Goal: Task Accomplishment & Management: Manage account settings

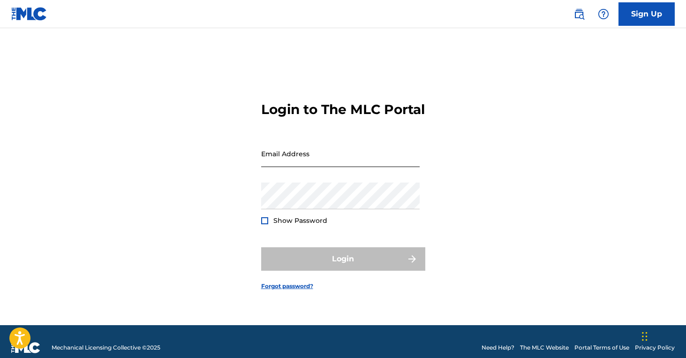
click at [328, 167] on input "Email Address" at bounding box center [340, 153] width 159 height 27
type input "[EMAIL_ADDRESS][DOMAIN_NAME]"
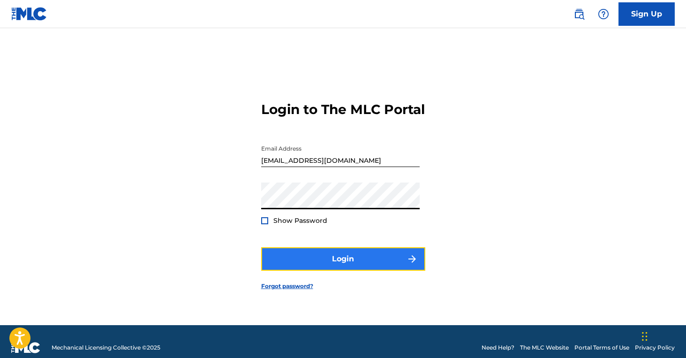
click at [327, 271] on button "Login" at bounding box center [343, 258] width 164 height 23
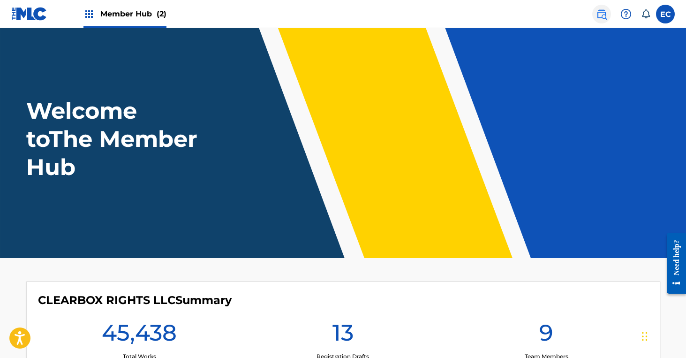
click at [597, 15] on img at bounding box center [601, 13] width 11 height 11
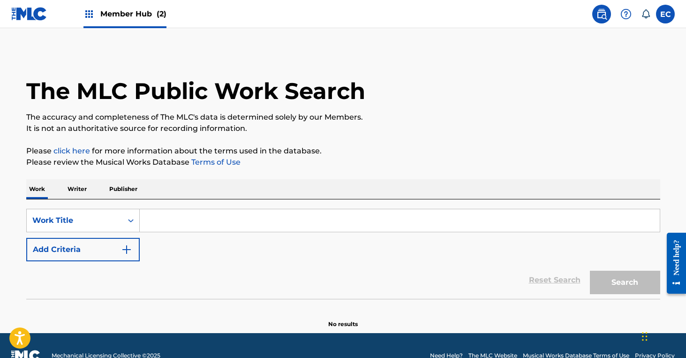
click at [132, 190] on p "Publisher" at bounding box center [124, 189] width 34 height 20
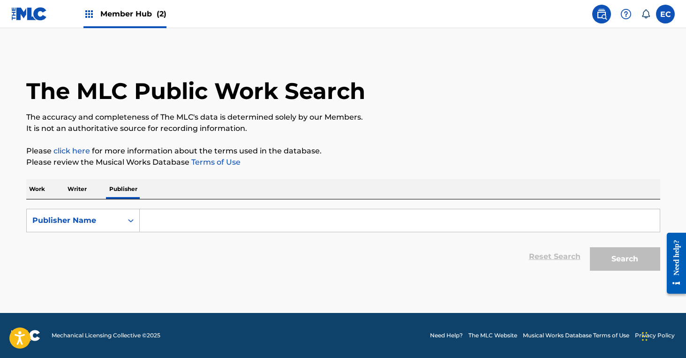
click at [176, 218] on input "Search Form" at bounding box center [400, 220] width 520 height 23
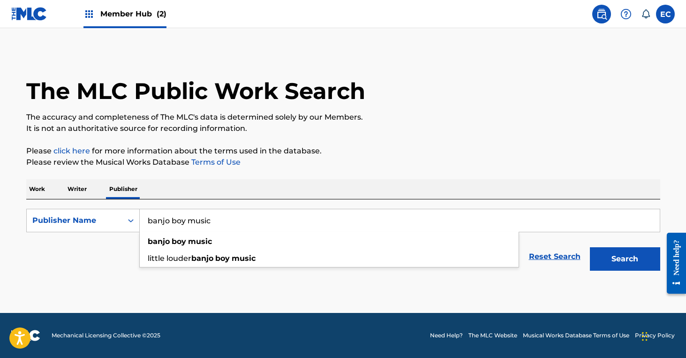
type input "banjo boy music"
click at [590, 247] on button "Search" at bounding box center [625, 258] width 70 height 23
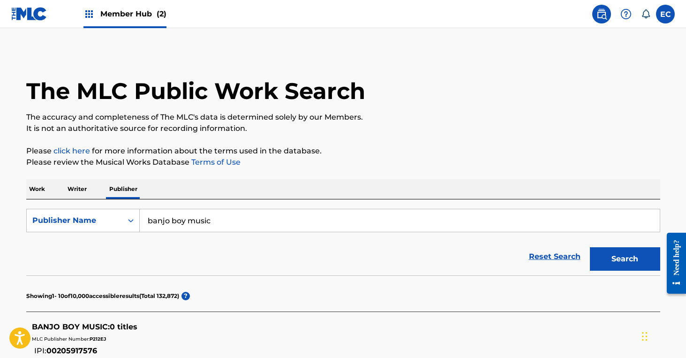
click at [112, 8] on span "Member Hub (2)" at bounding box center [133, 13] width 66 height 11
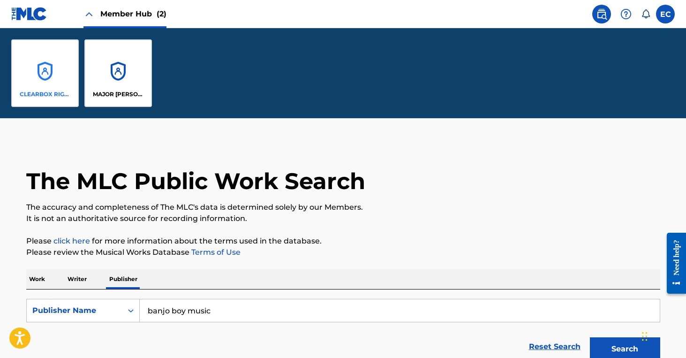
click at [51, 79] on div "CLEARBOX RIGHTS LLC" at bounding box center [45, 73] width 68 height 68
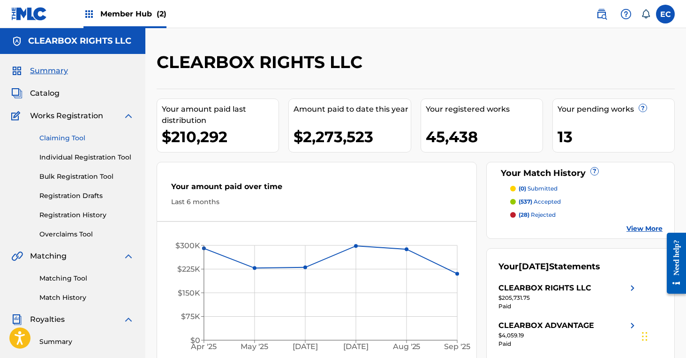
click at [69, 137] on link "Claiming Tool" at bounding box center [86, 138] width 95 height 10
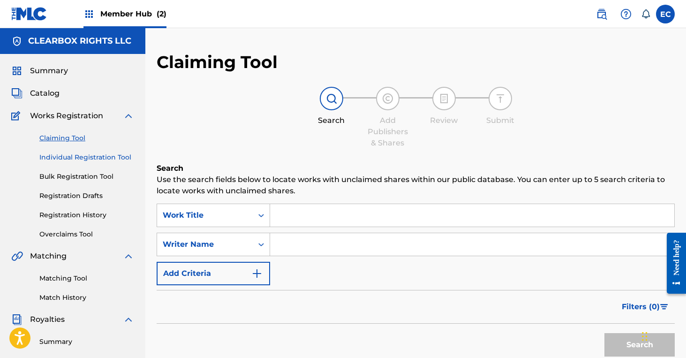
click at [83, 156] on link "Individual Registration Tool" at bounding box center [86, 157] width 95 height 10
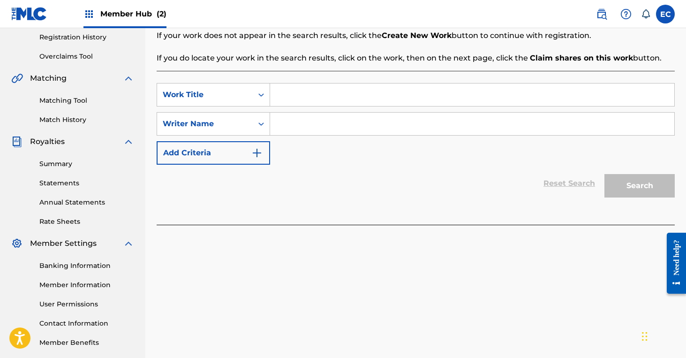
scroll to position [177, 0]
click at [413, 95] on input "Search Form" at bounding box center [472, 95] width 404 height 23
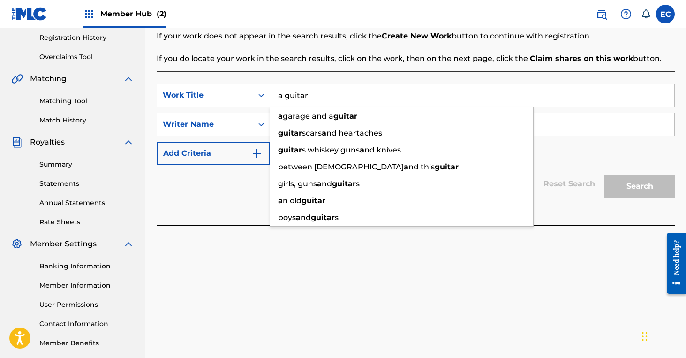
type input "a guitar"
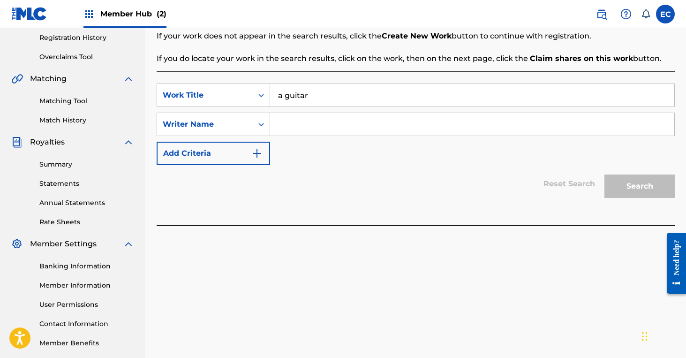
click at [353, 128] on input "Search Form" at bounding box center [472, 124] width 404 height 23
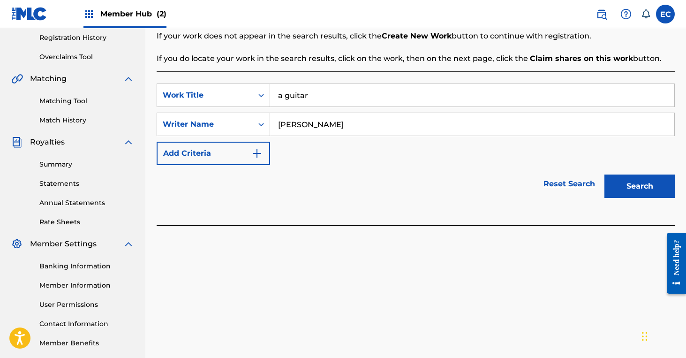
type input "[PERSON_NAME]"
click at [605, 175] on button "Search" at bounding box center [640, 186] width 70 height 23
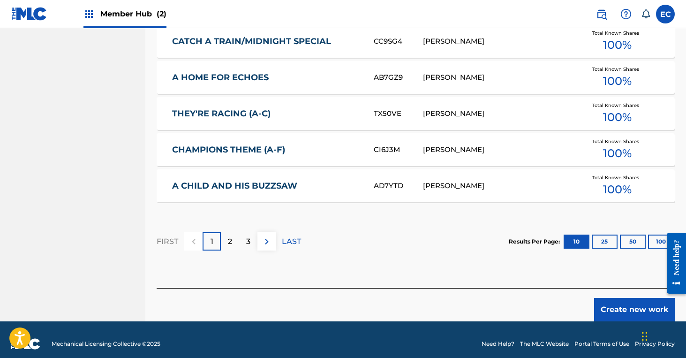
scroll to position [595, 0]
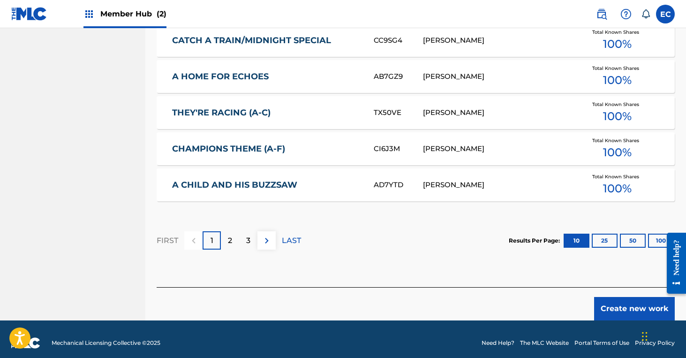
click at [531, 183] on div "[PERSON_NAME]" at bounding box center [497, 185] width 148 height 11
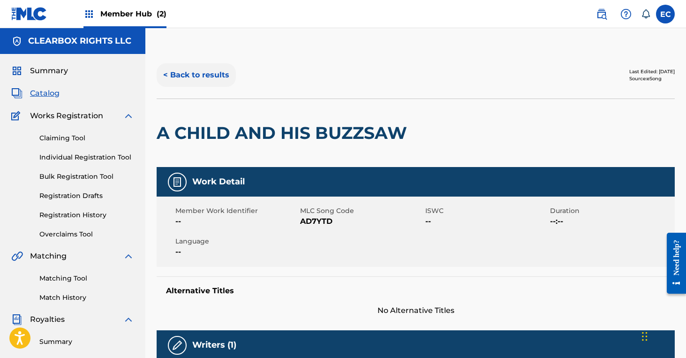
click at [213, 69] on button "< Back to results" at bounding box center [196, 74] width 79 height 23
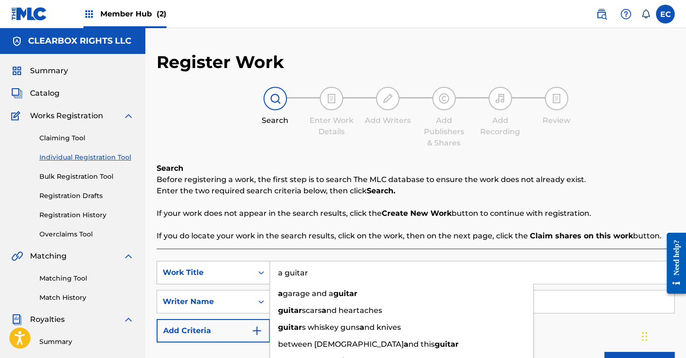
drag, startPoint x: 320, startPoint y: 272, endPoint x: 223, endPoint y: 267, distance: 97.2
click at [223, 267] on div "SearchWithCriteriafb59b362-fb67-447d-ad96-5a8b02b4dbd0 Work Title a guitar a ga…" at bounding box center [416, 272] width 518 height 23
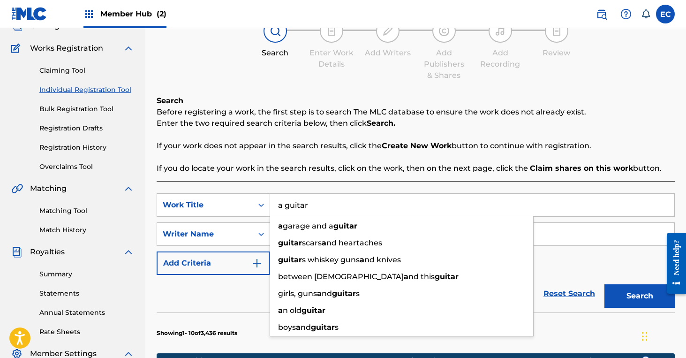
scroll to position [76, 0]
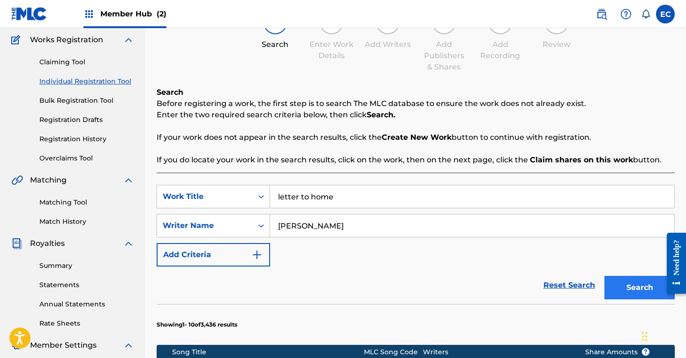
type input "letter to home"
click at [624, 296] on button "Search" at bounding box center [640, 287] width 70 height 23
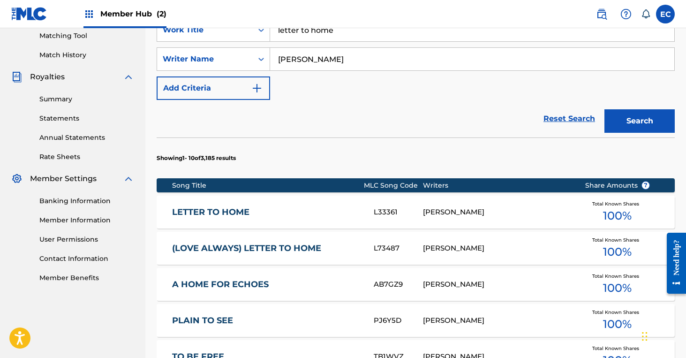
scroll to position [245, 0]
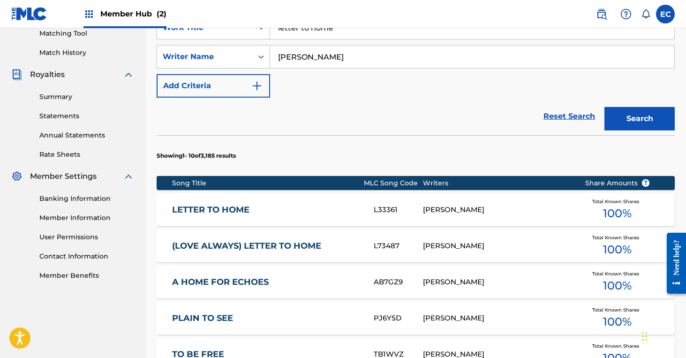
click at [223, 211] on link "LETTER TO HOME" at bounding box center [266, 210] width 189 height 11
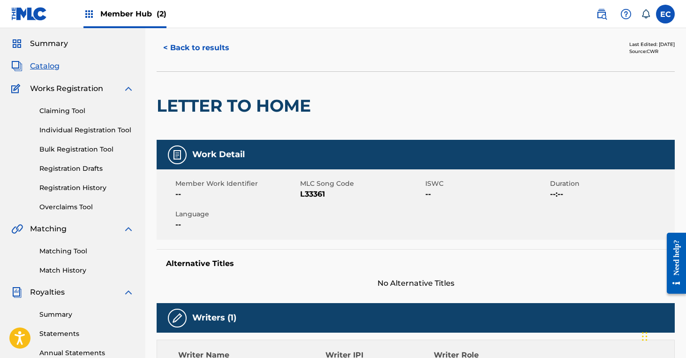
scroll to position [20, 0]
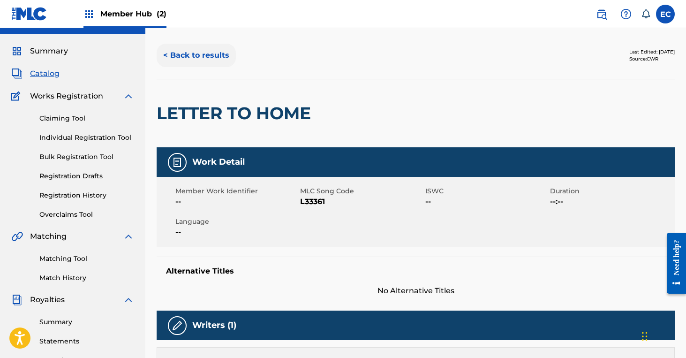
click at [170, 56] on button "< Back to results" at bounding box center [196, 55] width 79 height 23
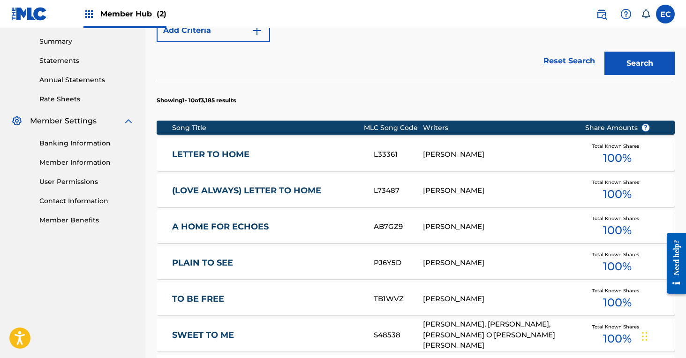
scroll to position [305, 0]
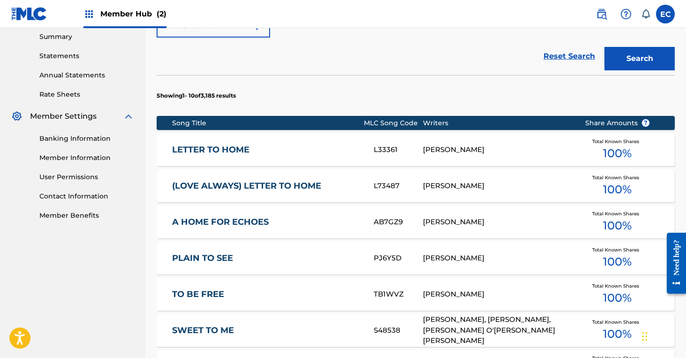
click at [296, 181] on link "(LOVE ALWAYS) LETTER TO HOME" at bounding box center [266, 186] width 189 height 11
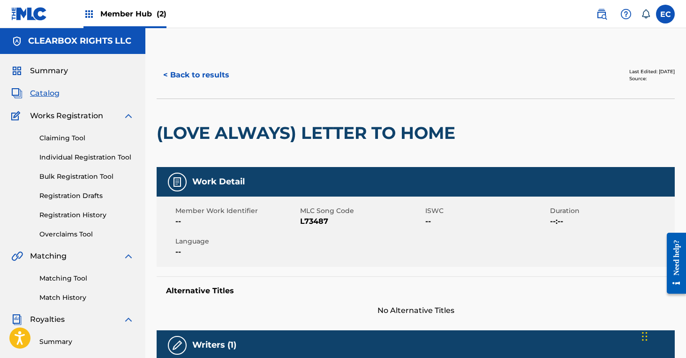
click at [45, 94] on span "Catalog" at bounding box center [45, 93] width 30 height 11
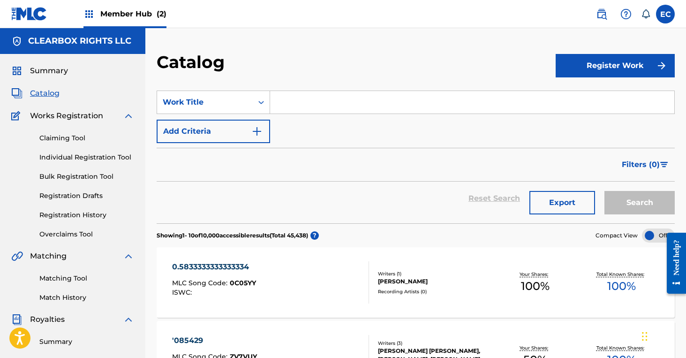
click at [336, 102] on input "Search Form" at bounding box center [472, 102] width 404 height 23
click at [221, 100] on div "Work Title" at bounding box center [205, 102] width 84 height 11
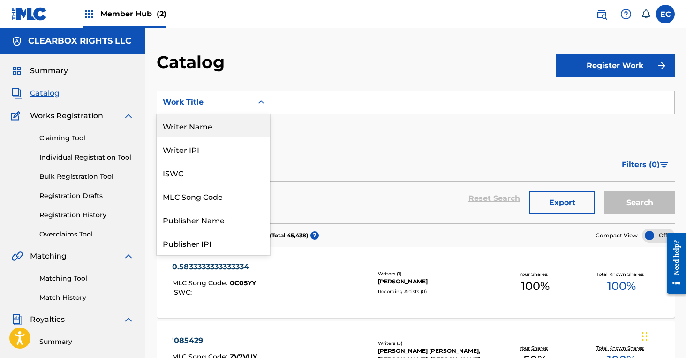
click at [217, 125] on div "Writer Name" at bounding box center [213, 125] width 113 height 23
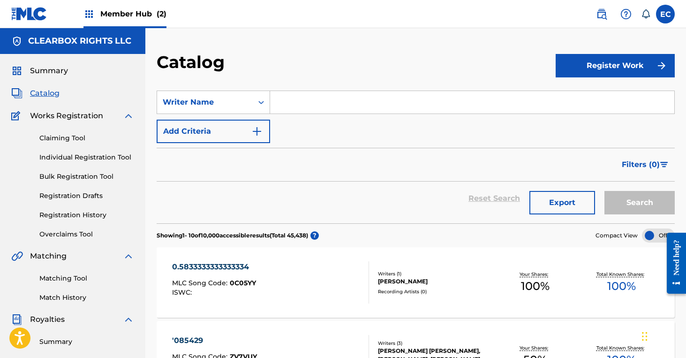
click at [333, 93] on input "Search Form" at bounding box center [472, 102] width 404 height 23
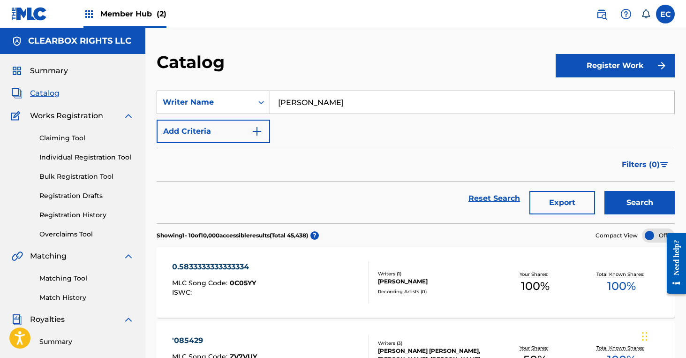
type input "[PERSON_NAME]"
click at [605, 191] on button "Search" at bounding box center [640, 202] width 70 height 23
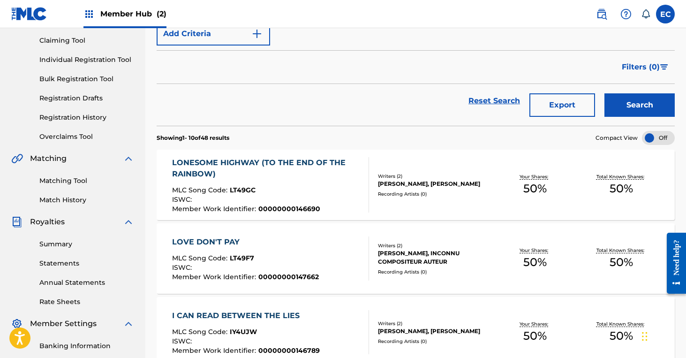
scroll to position [99, 0]
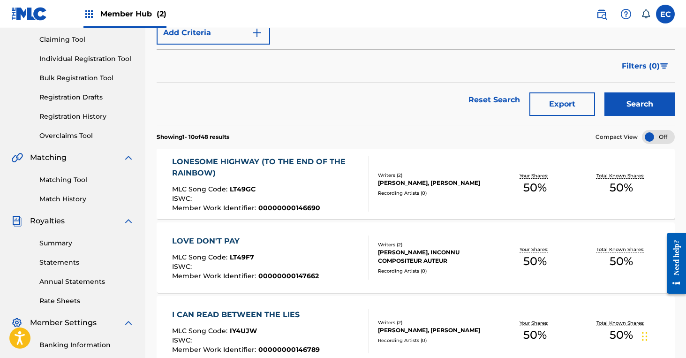
click at [224, 239] on div "LOVE DON'T PAY" at bounding box center [245, 241] width 147 height 11
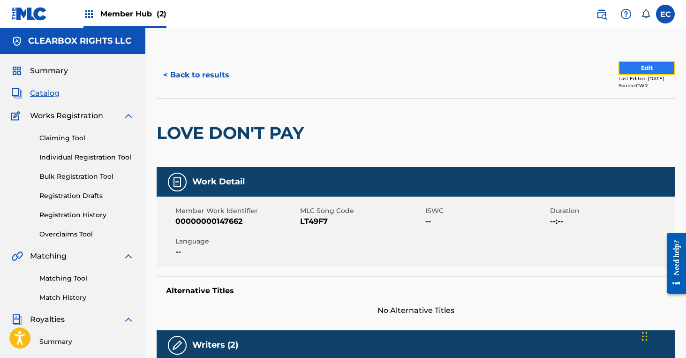
click at [629, 69] on button "Edit" at bounding box center [647, 68] width 56 height 14
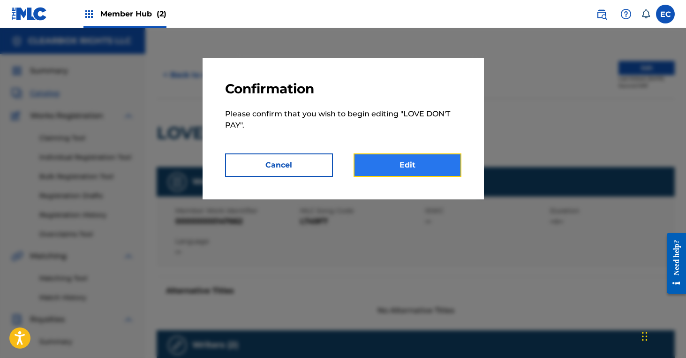
click at [396, 166] on link "Edit" at bounding box center [408, 164] width 108 height 23
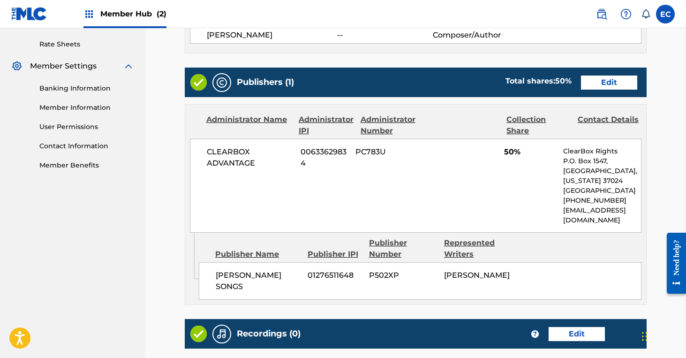
scroll to position [352, 0]
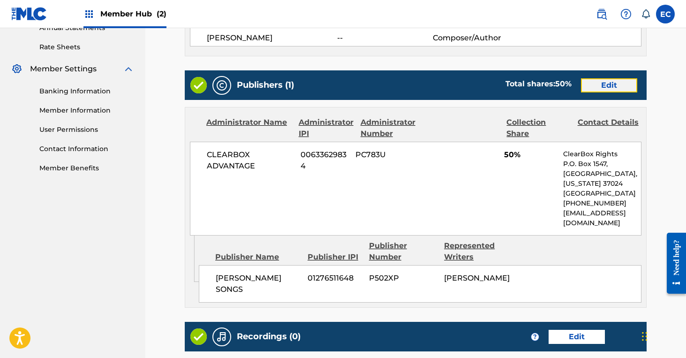
click at [616, 85] on link "Edit" at bounding box center [609, 85] width 56 height 14
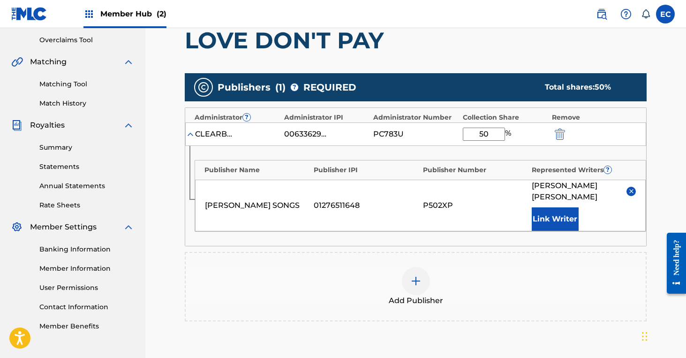
scroll to position [195, 0]
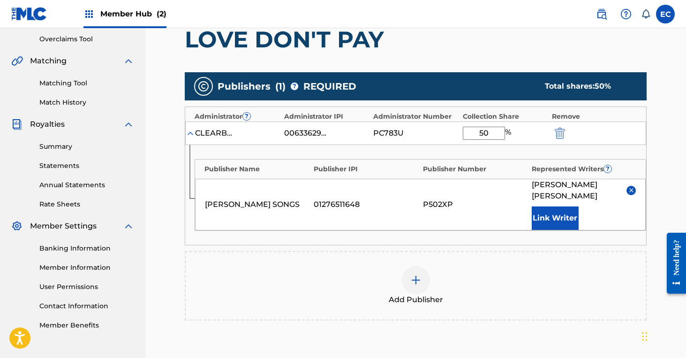
click at [420, 274] on img at bounding box center [416, 279] width 11 height 11
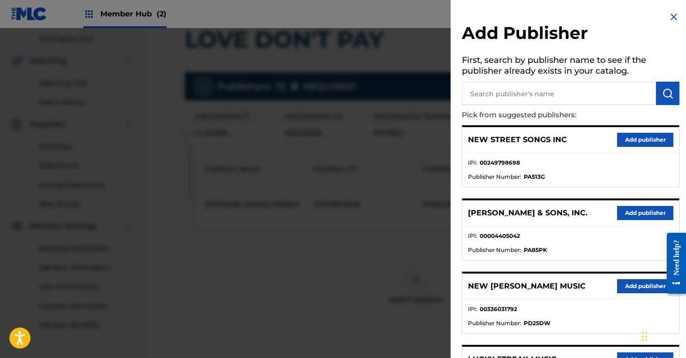
click at [503, 99] on input "text" at bounding box center [559, 93] width 194 height 23
type input "banjo boy"
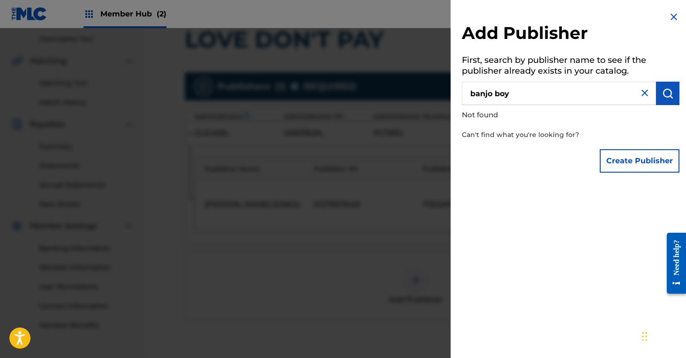
click at [669, 16] on img at bounding box center [674, 16] width 11 height 11
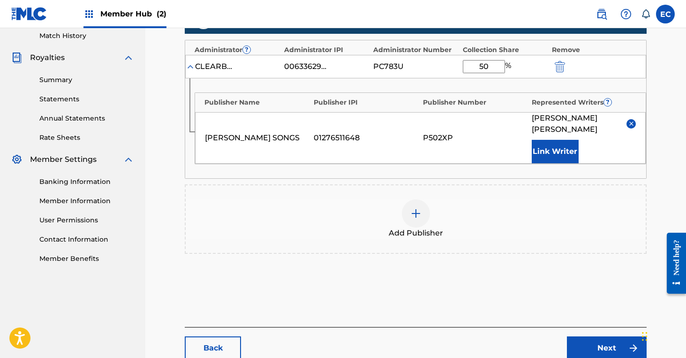
scroll to position [312, 0]
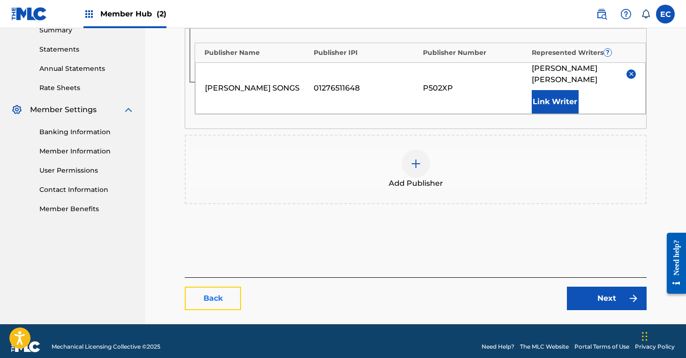
click at [207, 296] on link "Back" at bounding box center [213, 298] width 56 height 23
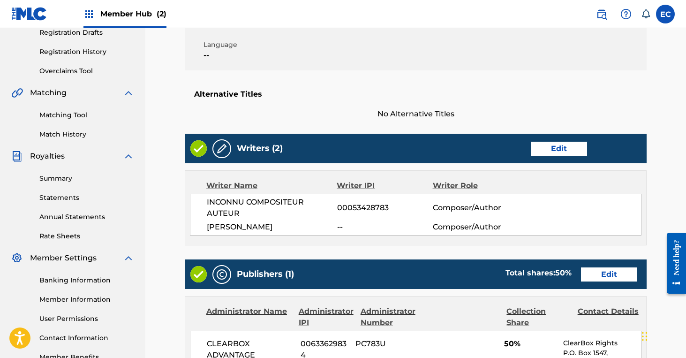
scroll to position [482, 0]
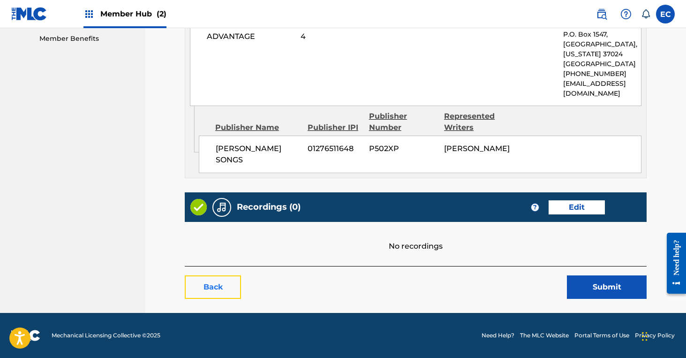
click at [223, 283] on link "Back" at bounding box center [213, 286] width 56 height 23
